Goal: Task Accomplishment & Management: Manage account settings

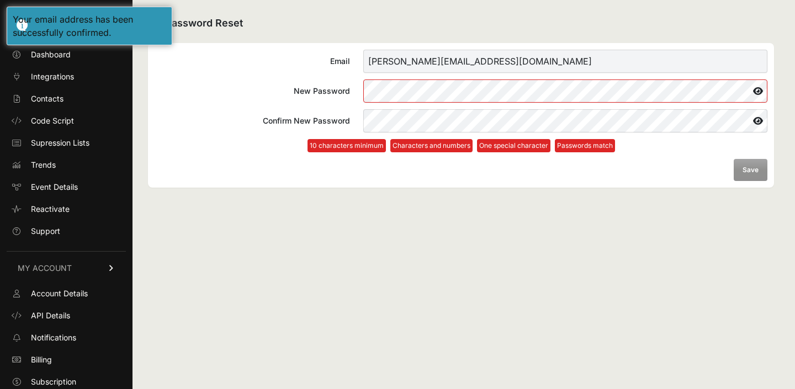
scroll to position [25, 0]
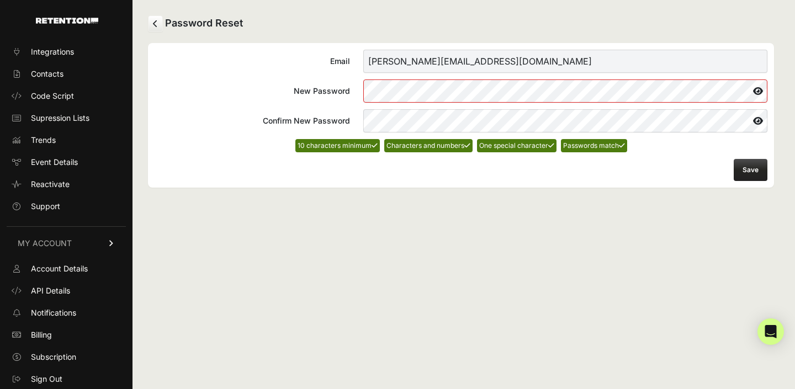
click at [759, 171] on button "Save" at bounding box center [750, 170] width 34 height 22
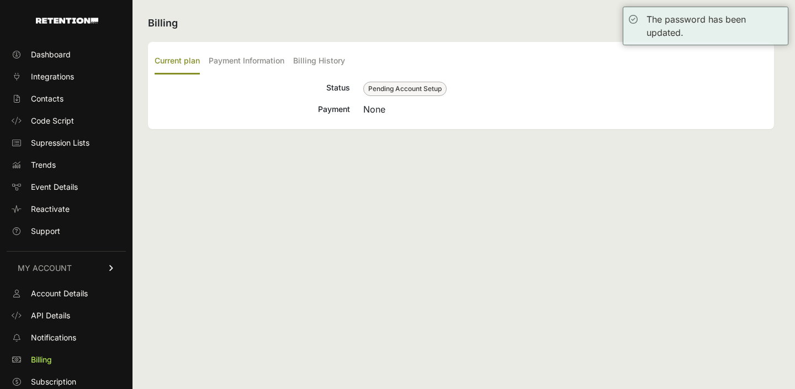
scroll to position [25, 0]
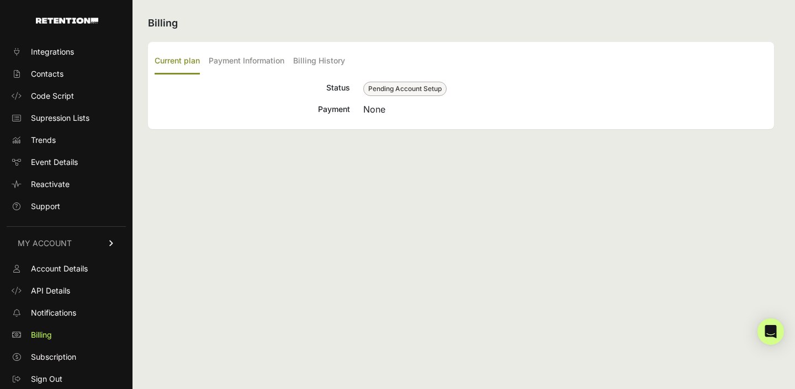
click at [398, 89] on span "Pending Account Setup" at bounding box center [404, 89] width 83 height 14
click at [66, 268] on span "Account Details" at bounding box center [59, 268] width 57 height 11
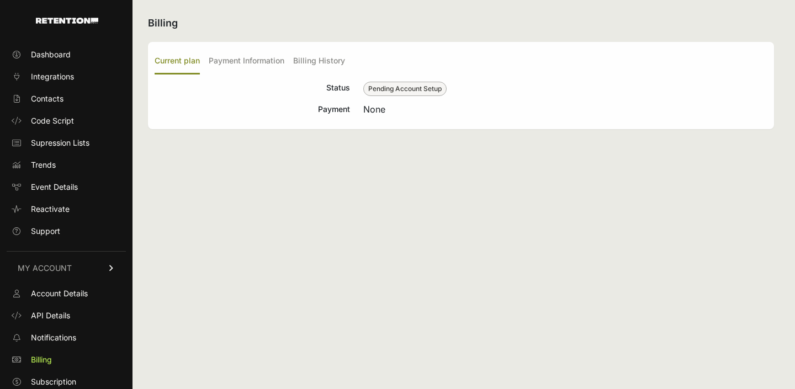
scroll to position [25, 0]
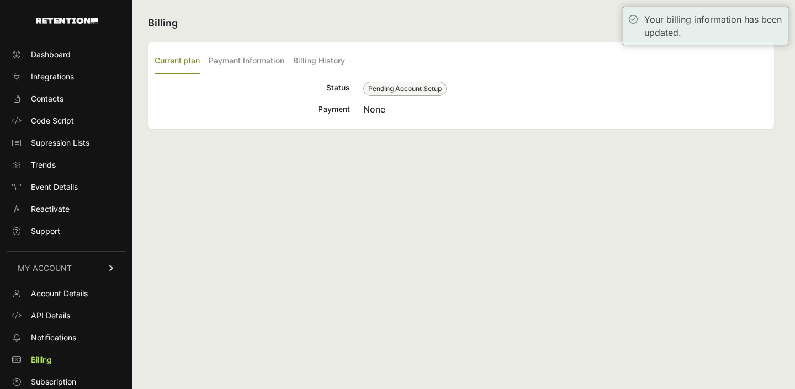
scroll to position [25, 0]
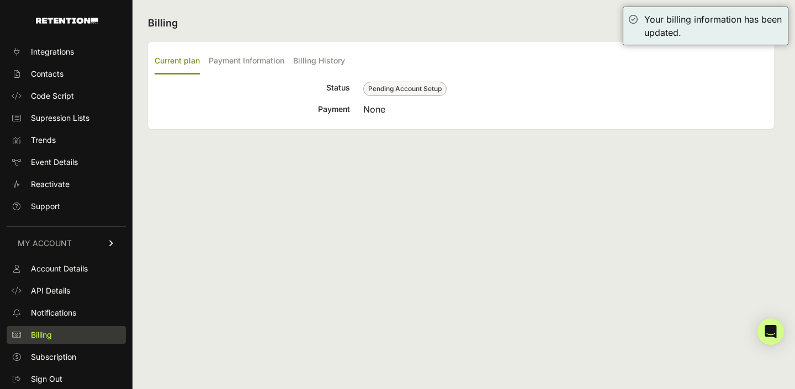
click at [44, 337] on span "Billing" at bounding box center [41, 334] width 21 height 11
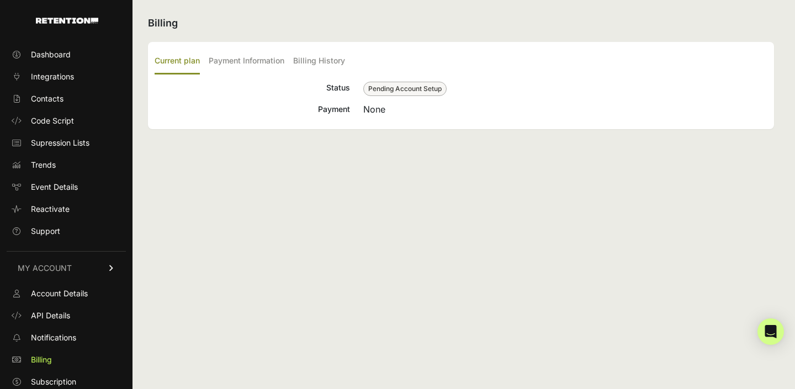
scroll to position [25, 0]
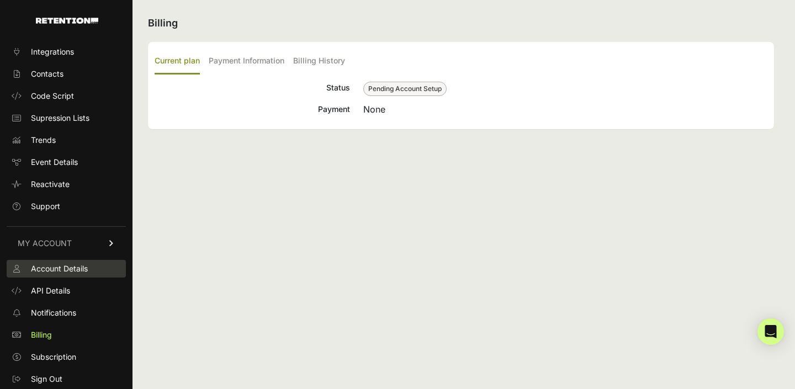
click at [62, 265] on span "Account Details" at bounding box center [59, 268] width 57 height 11
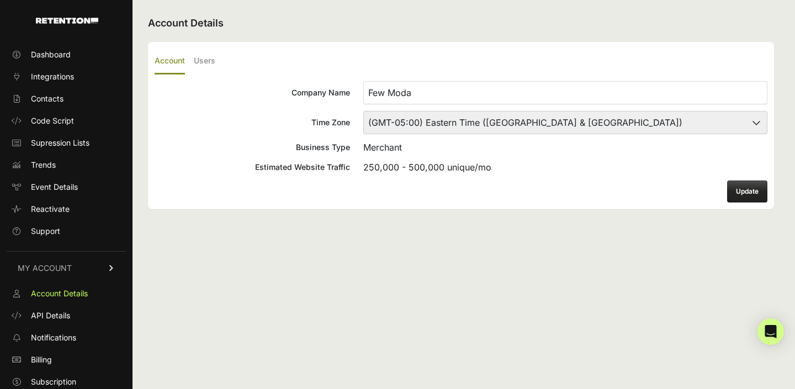
scroll to position [25, 0]
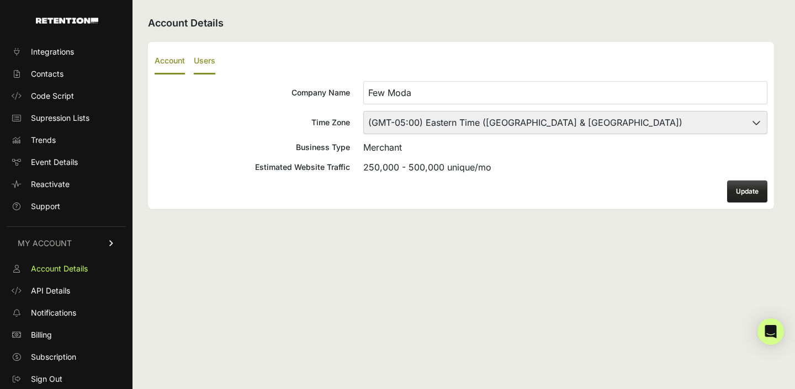
click at [204, 56] on label "Users" at bounding box center [205, 62] width 22 height 26
click at [0, 0] on input "Users" at bounding box center [0, 0] width 0 height 0
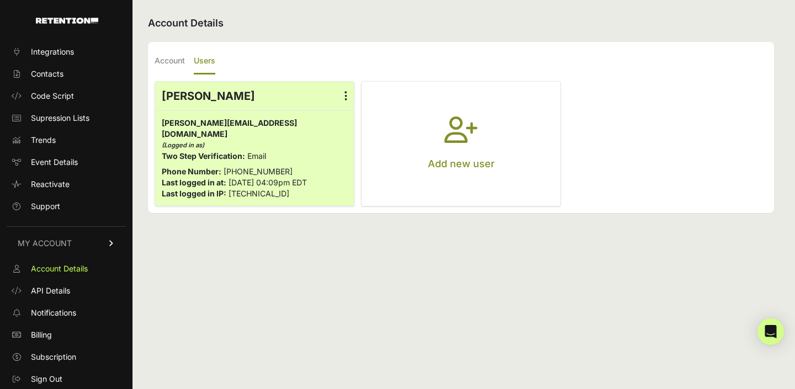
click at [426, 128] on button "Add new user" at bounding box center [460, 144] width 199 height 124
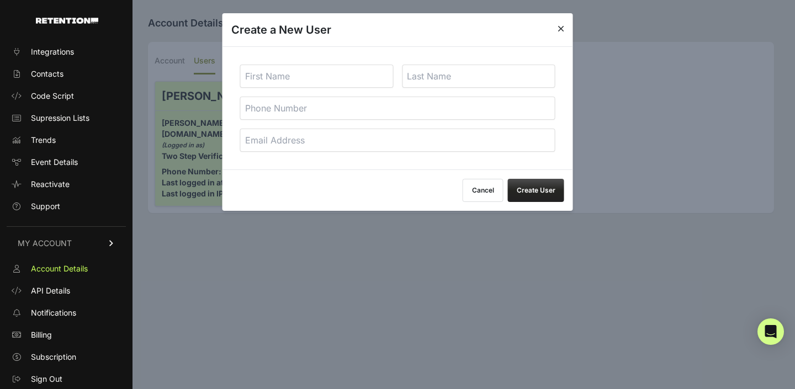
click at [357, 82] on input "text" at bounding box center [316, 76] width 153 height 23
type input "Lee"
click at [416, 82] on input "text" at bounding box center [478, 76] width 153 height 23
paste input "Bissonnette"
type input "Bissonnette"
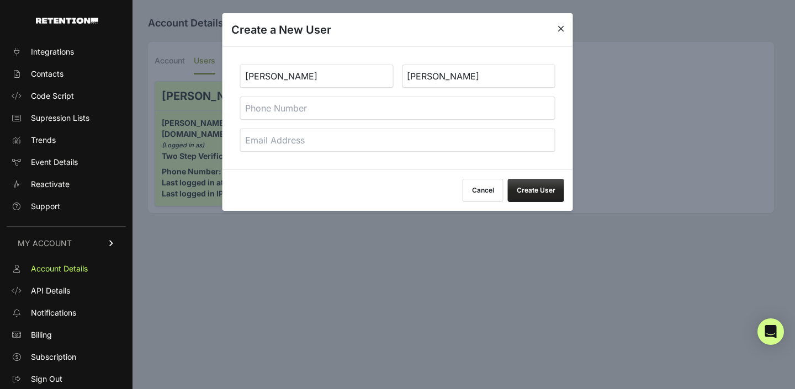
click at [337, 111] on input "tel" at bounding box center [397, 108] width 315 height 23
click at [268, 193] on div "Cancel Create User" at bounding box center [397, 189] width 350 height 41
click at [269, 150] on input "email" at bounding box center [397, 140] width 315 height 23
paste input "lee@brandxcommerce.com"
type input "lee@brandxcommerce.com"
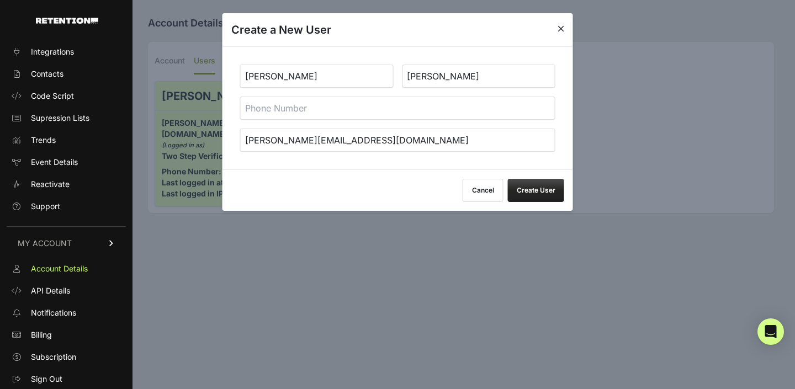
click at [554, 188] on button "Create User" at bounding box center [536, 190] width 56 height 23
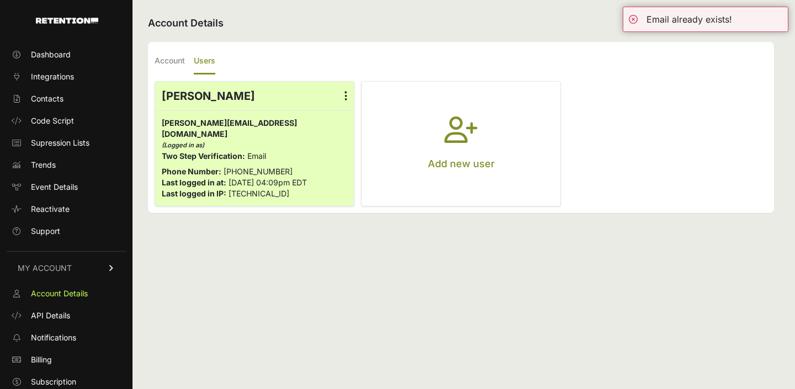
scroll to position [25, 0]
